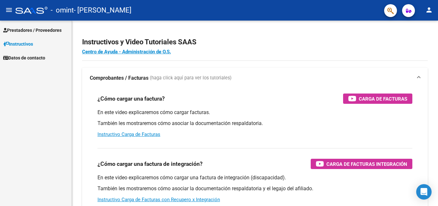
click at [13, 32] on span "Prestadores / Proveedores" at bounding box center [32, 30] width 58 height 7
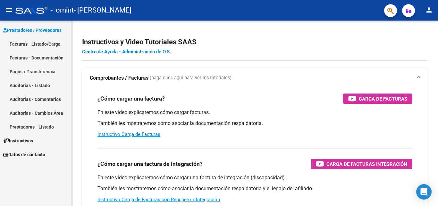
click at [32, 44] on link "Facturas - Listado/Carga" at bounding box center [36, 44] width 72 height 14
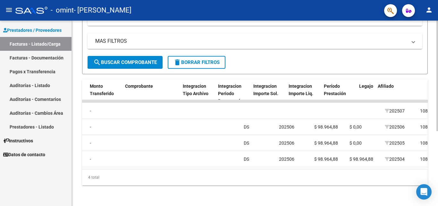
scroll to position [0, 595]
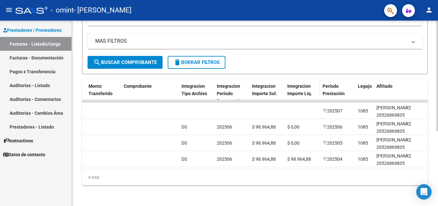
click at [304, 83] on span "Integracion Importe Liq." at bounding box center [299, 89] width 25 height 13
click at [313, 92] on span at bounding box center [313, 94] width 2 height 4
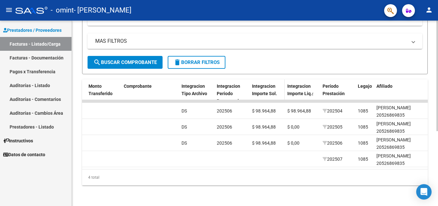
click at [263, 86] on span "Integracion Importe Sol." at bounding box center [264, 89] width 25 height 13
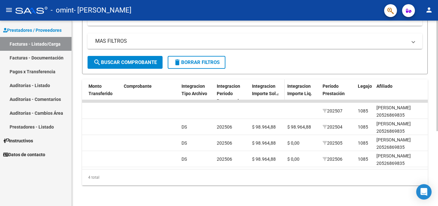
click at [263, 86] on span "Integracion Importe Sol." at bounding box center [264, 89] width 25 height 13
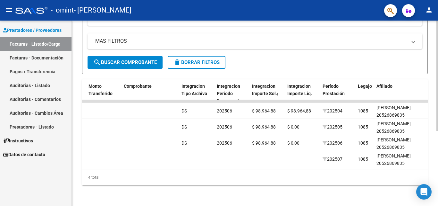
click at [299, 87] on span "Integracion Importe Liq." at bounding box center [299, 89] width 25 height 13
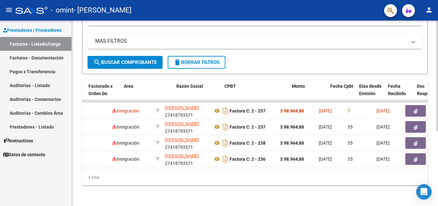
scroll to position [0, 0]
